Goal: Task Accomplishment & Management: Use online tool/utility

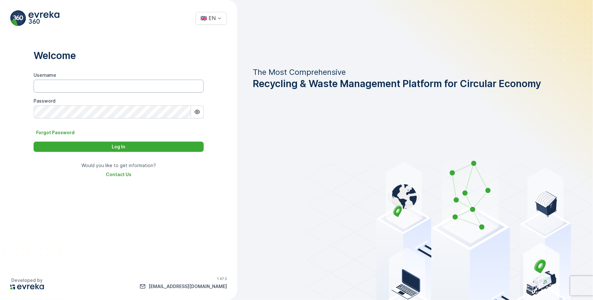
click at [125, 88] on input "Username" at bounding box center [119, 86] width 170 height 13
type input "Dhekra.Zribi"
click at [107, 146] on div "Log In" at bounding box center [118, 147] width 162 height 6
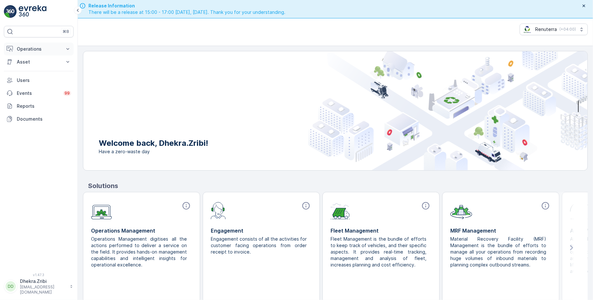
click at [44, 49] on p "Operations" at bounding box center [39, 49] width 44 height 6
click at [29, 69] on p "Planning" at bounding box center [25, 69] width 18 height 6
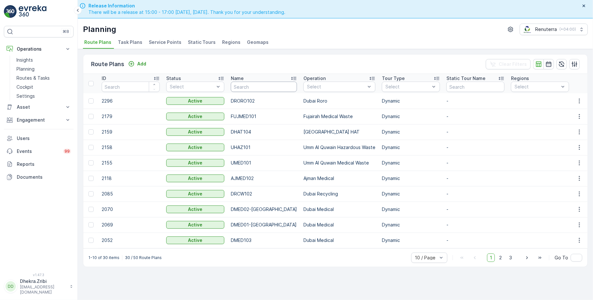
click at [263, 88] on input "text" at bounding box center [264, 87] width 66 height 10
click at [167, 44] on span "Service Points" at bounding box center [165, 42] width 33 height 6
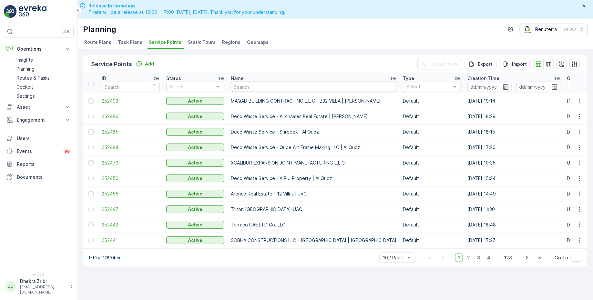
click at [297, 86] on input "text" at bounding box center [314, 87] width 166 height 10
type input "ktc"
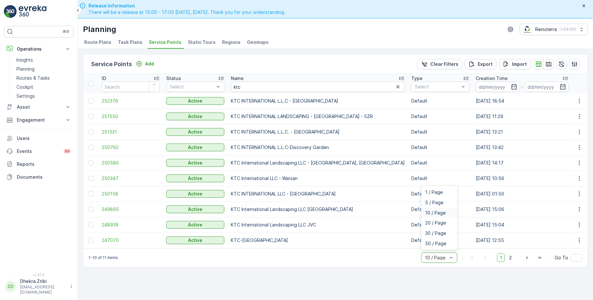
click at [436, 261] on div at bounding box center [436, 257] width 24 height 5
click at [430, 243] on span "50 / Page" at bounding box center [435, 243] width 21 height 5
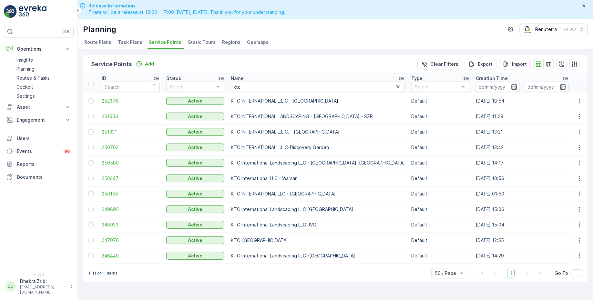
click at [118, 256] on span "246449" at bounding box center [131, 256] width 58 height 6
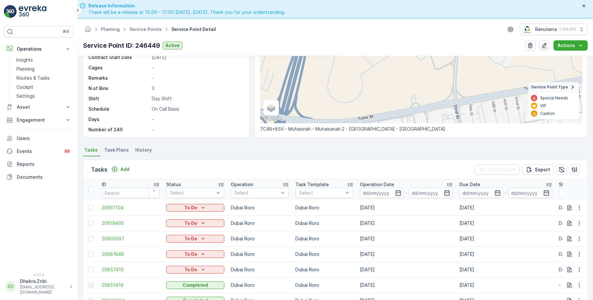
scroll to position [90, 0]
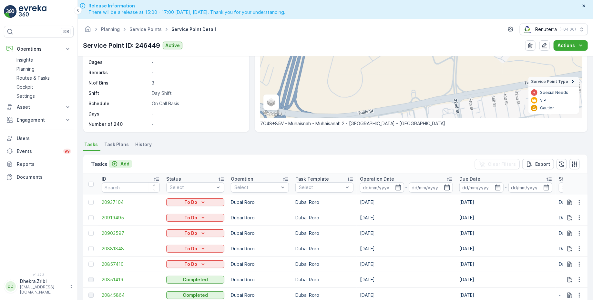
click at [124, 160] on button "Add" at bounding box center [120, 164] width 23 height 8
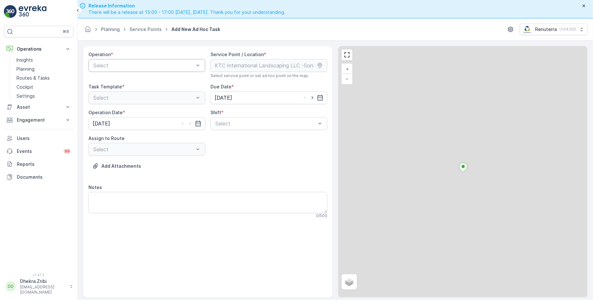
click at [150, 59] on div "Select" at bounding box center [146, 65] width 117 height 13
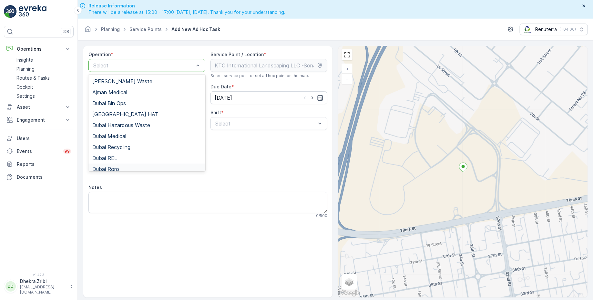
click at [117, 166] on span "Dubai Roro" at bounding box center [105, 169] width 27 height 6
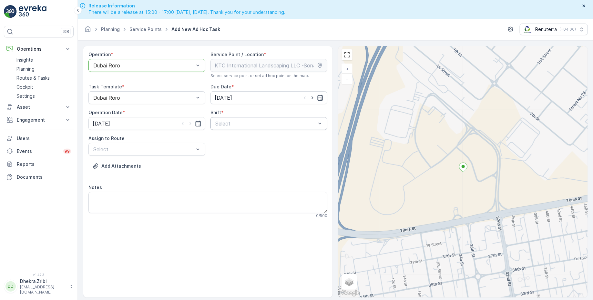
click at [245, 128] on div "Select" at bounding box center [268, 123] width 117 height 13
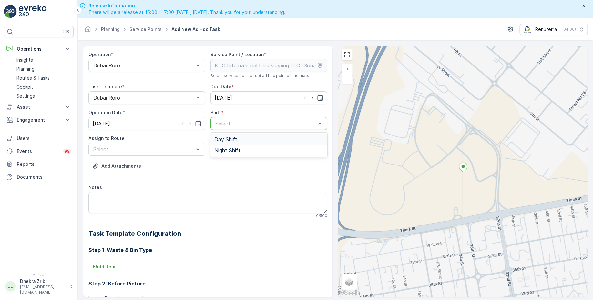
click at [227, 144] on div "Day Shift" at bounding box center [268, 139] width 117 height 11
click at [158, 148] on div at bounding box center [144, 150] width 102 height 6
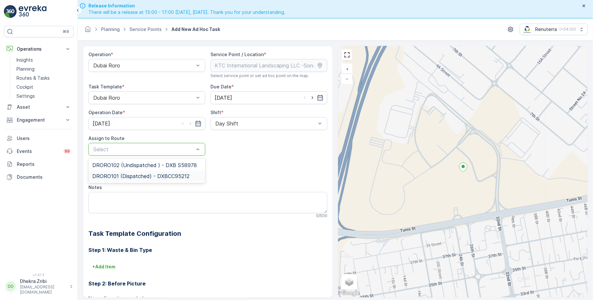
click at [128, 176] on span "DRORO101 (Dispatched) - DXBCC95212" at bounding box center [140, 176] width 97 height 6
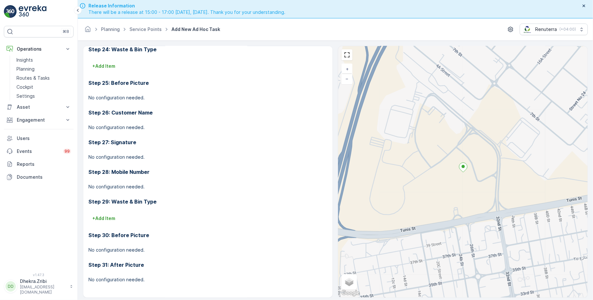
scroll to position [18, 0]
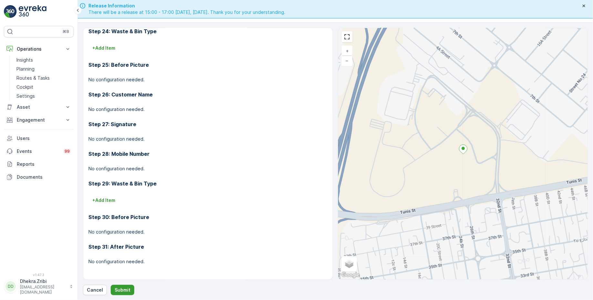
click at [120, 290] on p "Submit" at bounding box center [123, 290] width 16 height 6
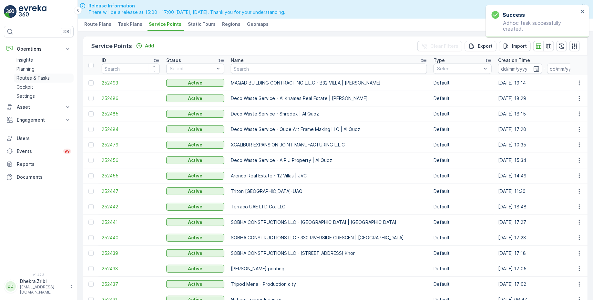
click at [36, 77] on p "Routes & Tasks" at bounding box center [32, 78] width 33 height 6
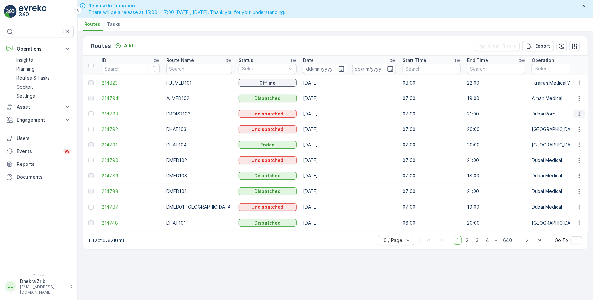
click at [579, 112] on icon "button" at bounding box center [579, 114] width 6 height 6
click at [564, 150] on span "Change Assignee" at bounding box center [565, 150] width 38 height 6
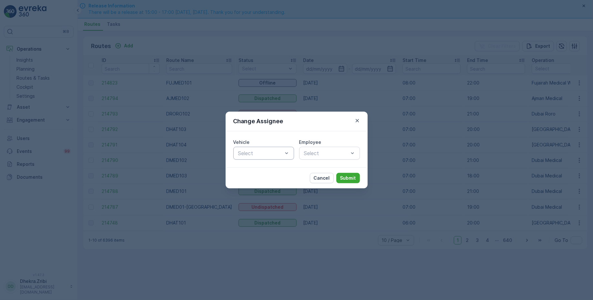
click at [266, 156] on div at bounding box center [261, 153] width 46 height 6
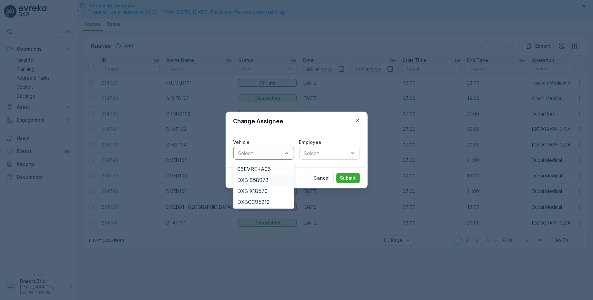
click at [267, 180] on span "DXB S58978" at bounding box center [252, 180] width 31 height 6
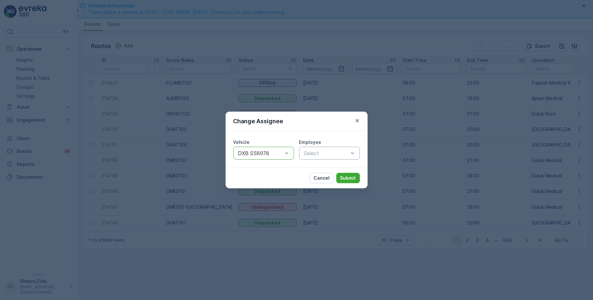
click at [305, 155] on div at bounding box center [326, 153] width 46 height 6
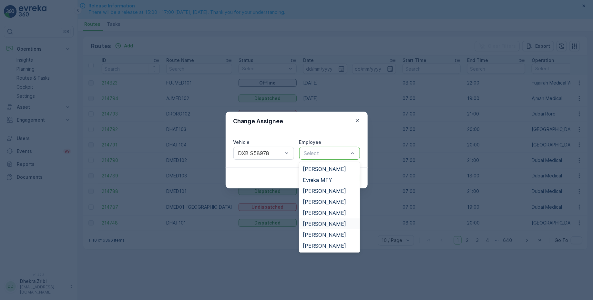
click at [321, 223] on span "[PERSON_NAME]" at bounding box center [324, 224] width 43 height 6
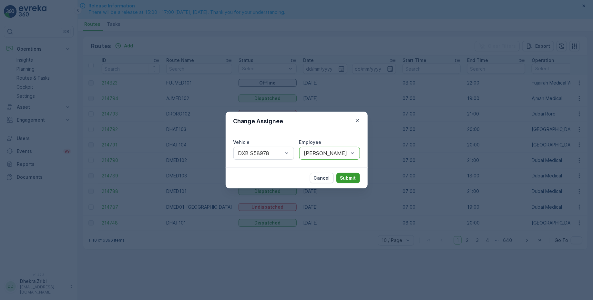
click at [348, 173] on button "Submit" at bounding box center [348, 178] width 24 height 10
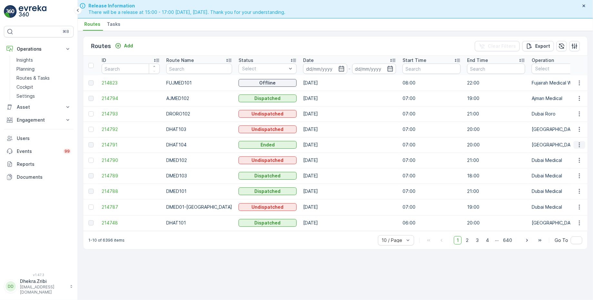
click at [583, 143] on icon "button" at bounding box center [579, 145] width 6 height 6
click at [318, 29] on ul "Routes Tasks" at bounding box center [333, 25] width 500 height 11
